Goal: Find specific page/section: Find specific page/section

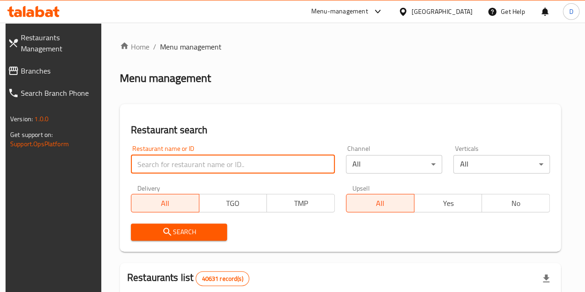
click at [167, 164] on input "search" at bounding box center [233, 164] width 204 height 19
type input "Sushi"
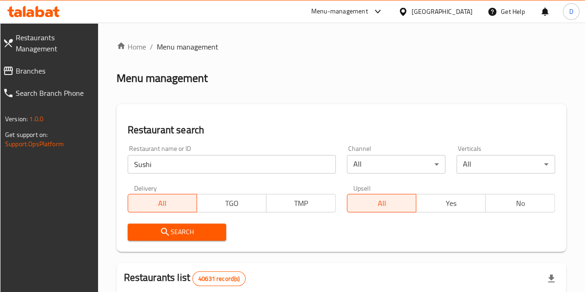
scroll to position [102, 0]
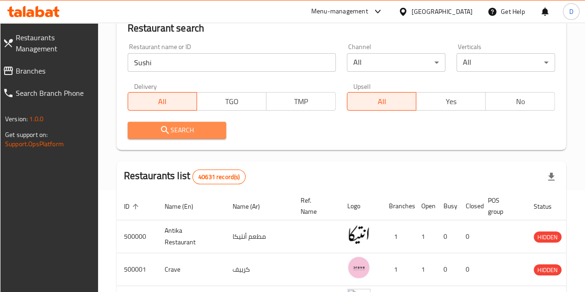
click at [216, 129] on span "Search" at bounding box center [177, 130] width 84 height 12
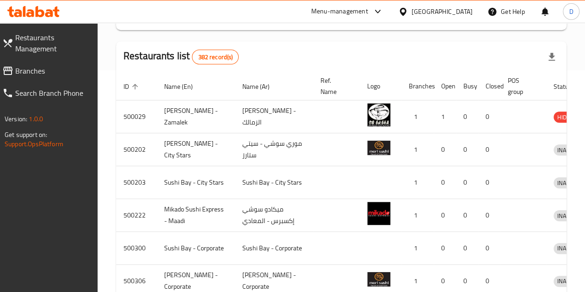
scroll to position [240, 0]
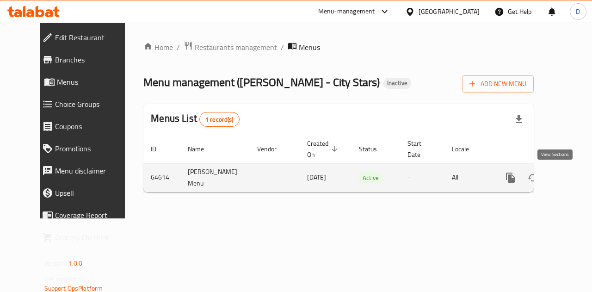
click at [572, 174] on icon "enhanced table" at bounding box center [577, 177] width 11 height 11
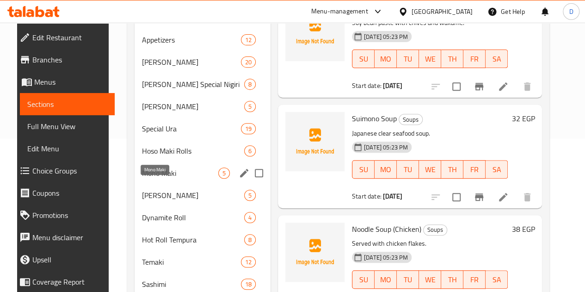
scroll to position [153, 0]
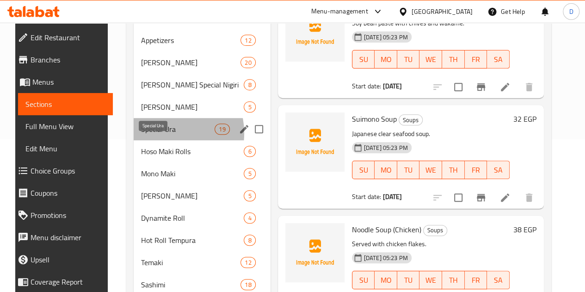
click at [154, 135] on span "Special Ura" at bounding box center [178, 129] width 74 height 11
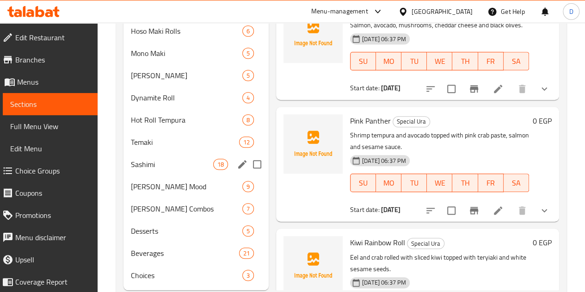
scroll to position [285, 0]
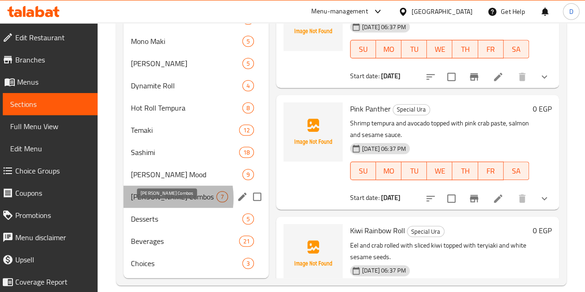
click at [150, 202] on span "[PERSON_NAME] Combos" at bounding box center [174, 196] width 86 height 11
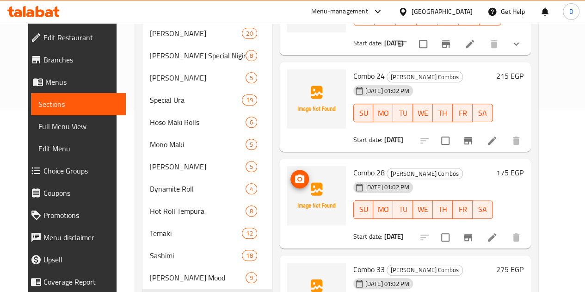
scroll to position [176, 0]
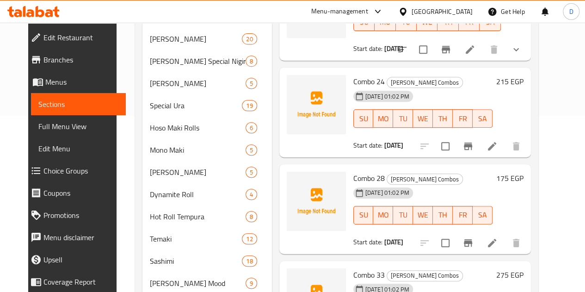
click at [429, 92] on div "[DATE] 01:02 PM SU MO TU WE TH FR SA" at bounding box center [423, 112] width 147 height 50
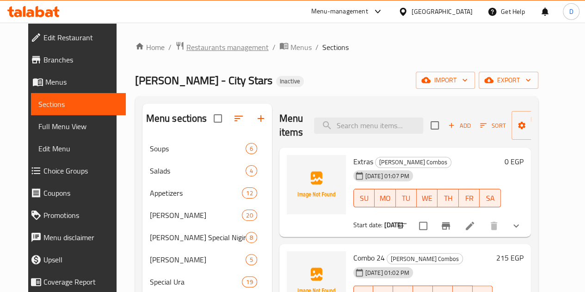
click at [219, 48] on span "Restaurants management" at bounding box center [227, 47] width 82 height 11
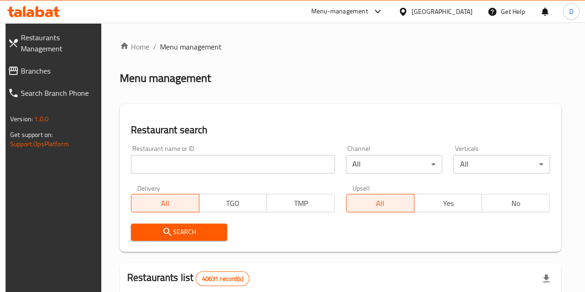
click at [202, 151] on div "Restaurant name or ID Restaurant name or ID" at bounding box center [233, 159] width 204 height 28
click at [200, 158] on input "search" at bounding box center [233, 164] width 204 height 19
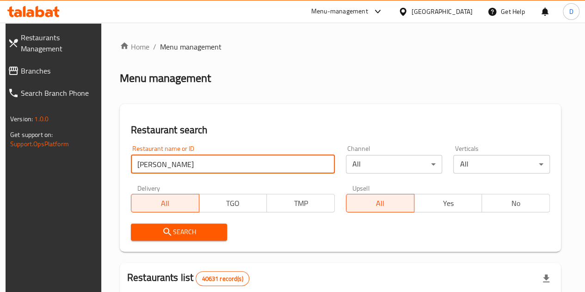
type input "[PERSON_NAME]"
click button "Search" at bounding box center [179, 231] width 97 height 17
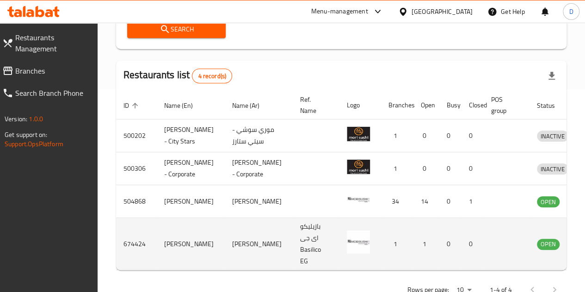
scroll to position [234, 0]
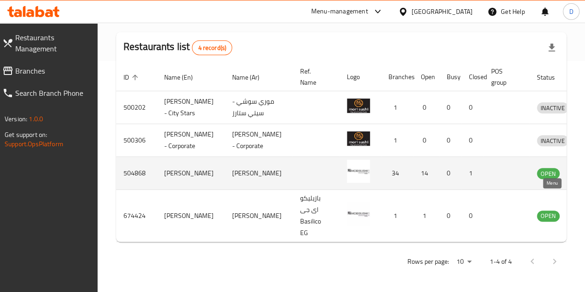
click at [585, 178] on icon "enhanced table" at bounding box center [593, 174] width 10 height 8
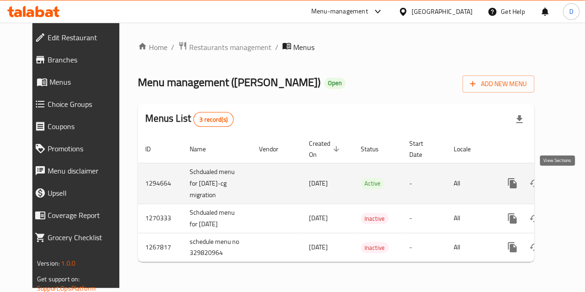
click at [574, 185] on icon "enhanced table" at bounding box center [579, 183] width 11 height 11
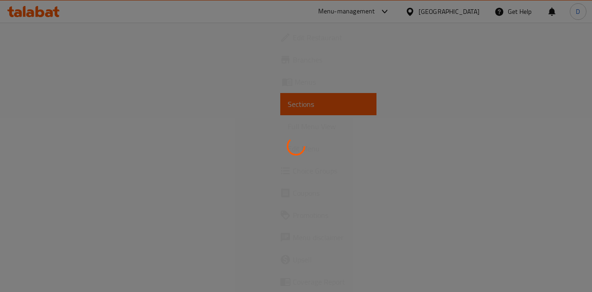
click at [59, 127] on div at bounding box center [296, 146] width 592 height 292
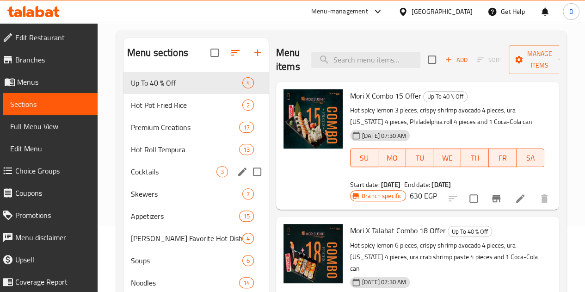
scroll to position [65, 0]
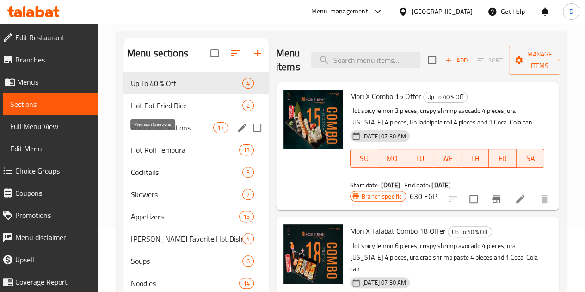
click at [164, 133] on span "Premium Creations" at bounding box center [172, 127] width 82 height 11
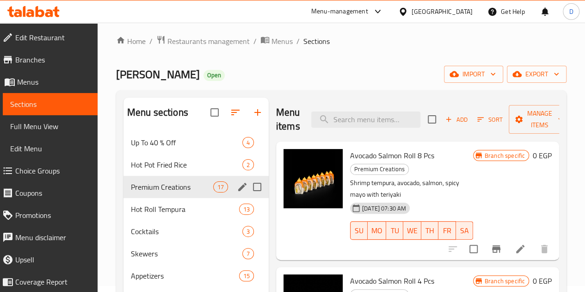
scroll to position [25, 0]
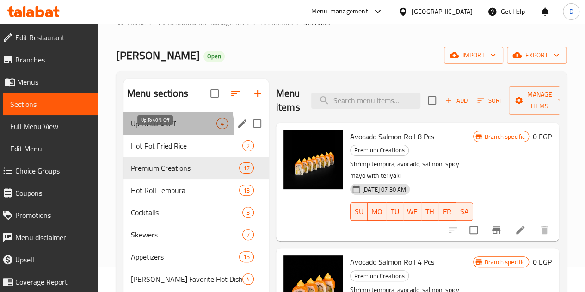
click at [165, 129] on span "Up To 40 % Off" at bounding box center [174, 123] width 86 height 11
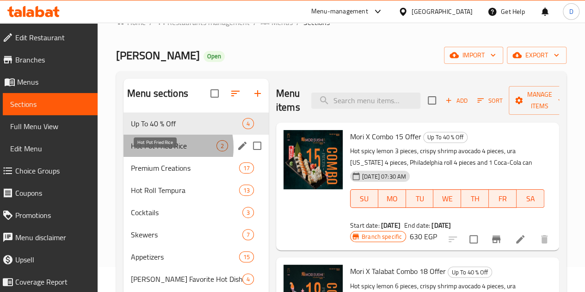
click at [159, 151] on span "Hot Pot Fried Rice" at bounding box center [174, 145] width 86 height 11
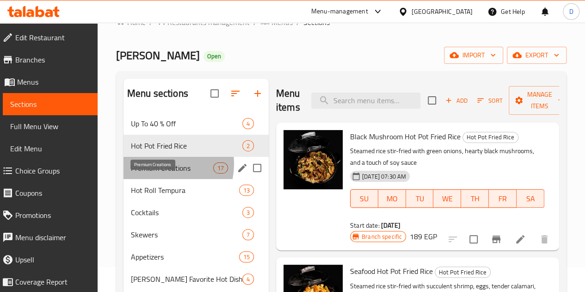
click at [160, 174] on span "Premium Creations" at bounding box center [172, 167] width 82 height 11
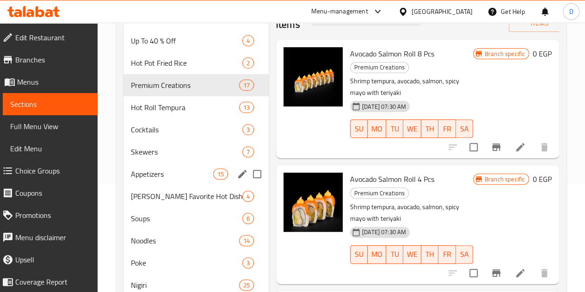
scroll to position [108, 0]
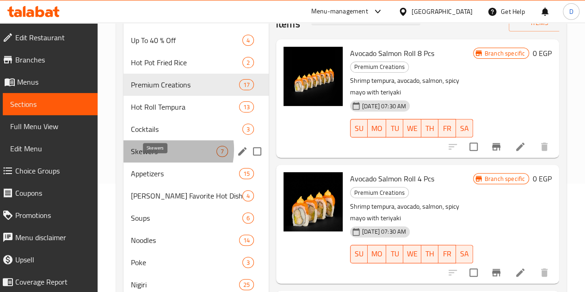
click at [161, 157] on span "Skewers" at bounding box center [174, 151] width 86 height 11
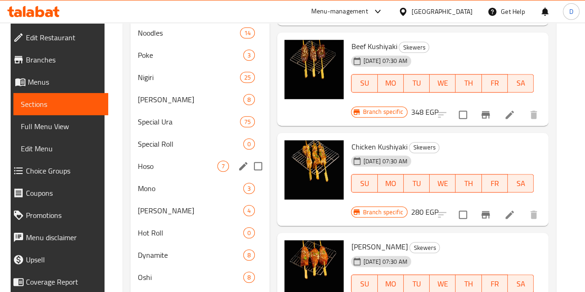
scroll to position [315, 0]
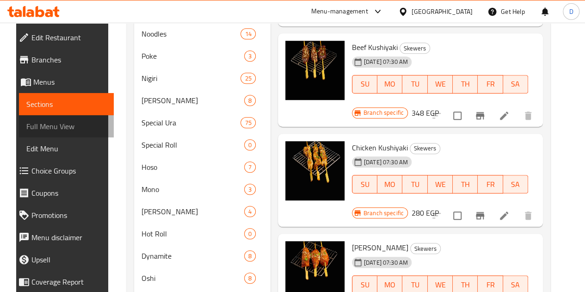
click at [54, 127] on span "Full Menu View" at bounding box center [66, 126] width 80 height 11
click at [58, 125] on span "Full Menu View" at bounding box center [66, 126] width 80 height 11
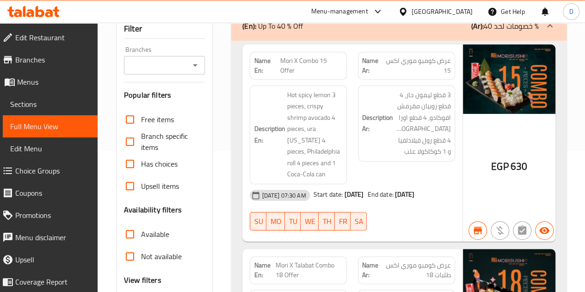
scroll to position [140, 0]
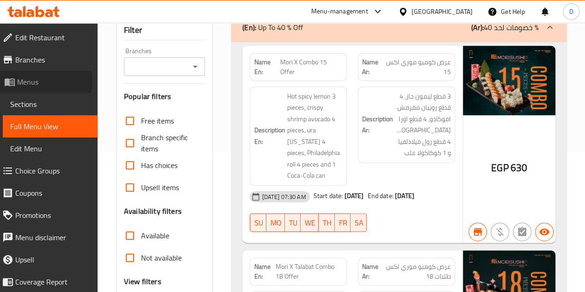
click at [42, 81] on span "Menus" at bounding box center [53, 81] width 73 height 11
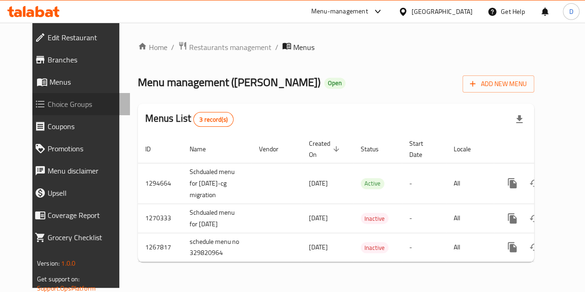
click at [58, 105] on span "Choice Groups" at bounding box center [85, 104] width 75 height 11
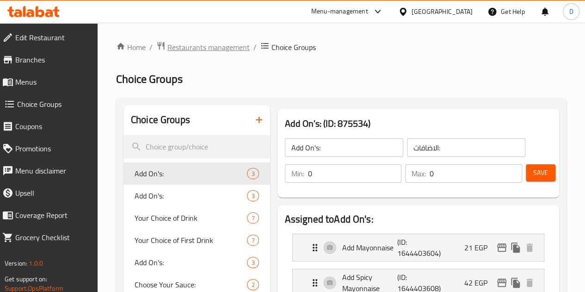
click at [197, 50] on span "Restaurants management" at bounding box center [208, 47] width 82 height 11
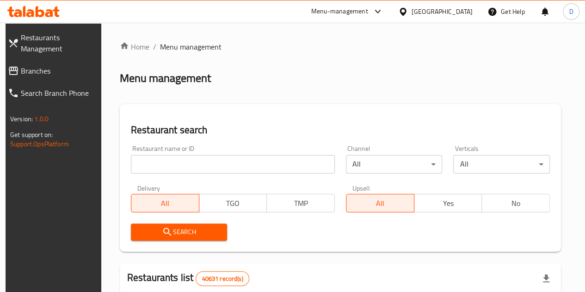
click at [155, 169] on input "search" at bounding box center [233, 164] width 204 height 19
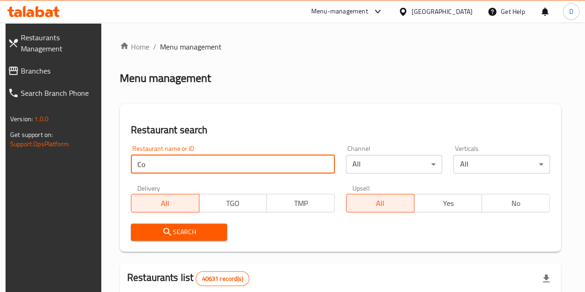
type input "Copa Acai"
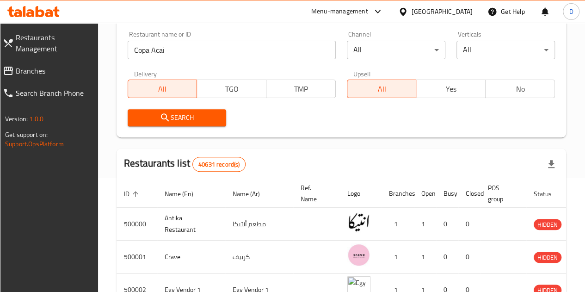
scroll to position [115, 0]
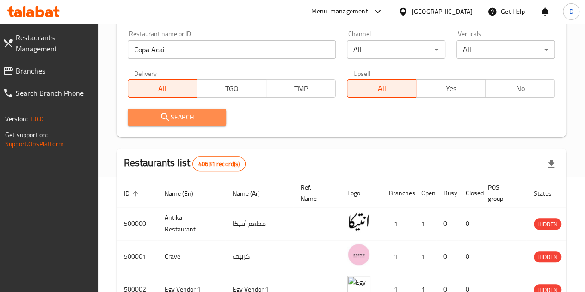
click at [176, 122] on span "Search" at bounding box center [177, 118] width 84 height 12
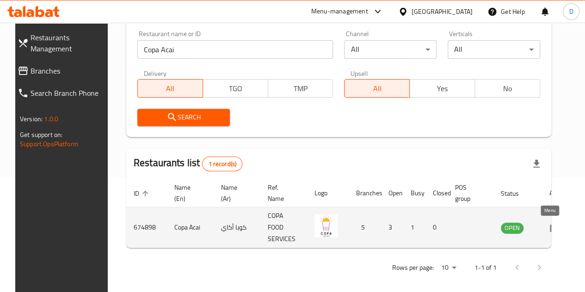
click at [550, 227] on icon "enhanced table" at bounding box center [555, 228] width 10 height 8
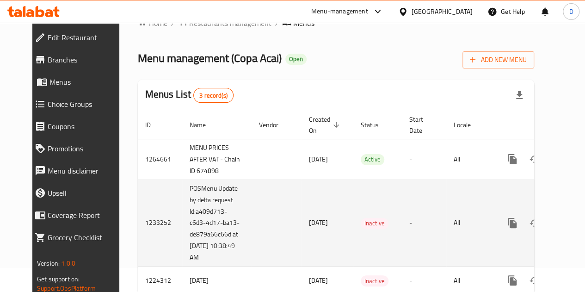
scroll to position [12, 0]
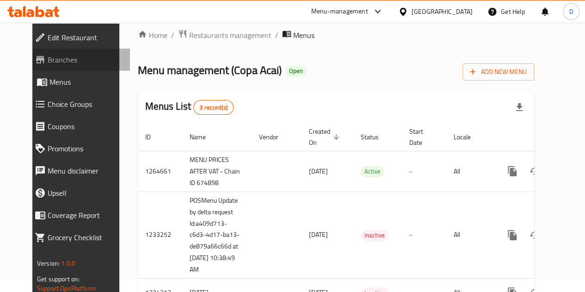
click at [57, 66] on link "Branches" at bounding box center [78, 60] width 103 height 22
